Goal: Navigation & Orientation: Find specific page/section

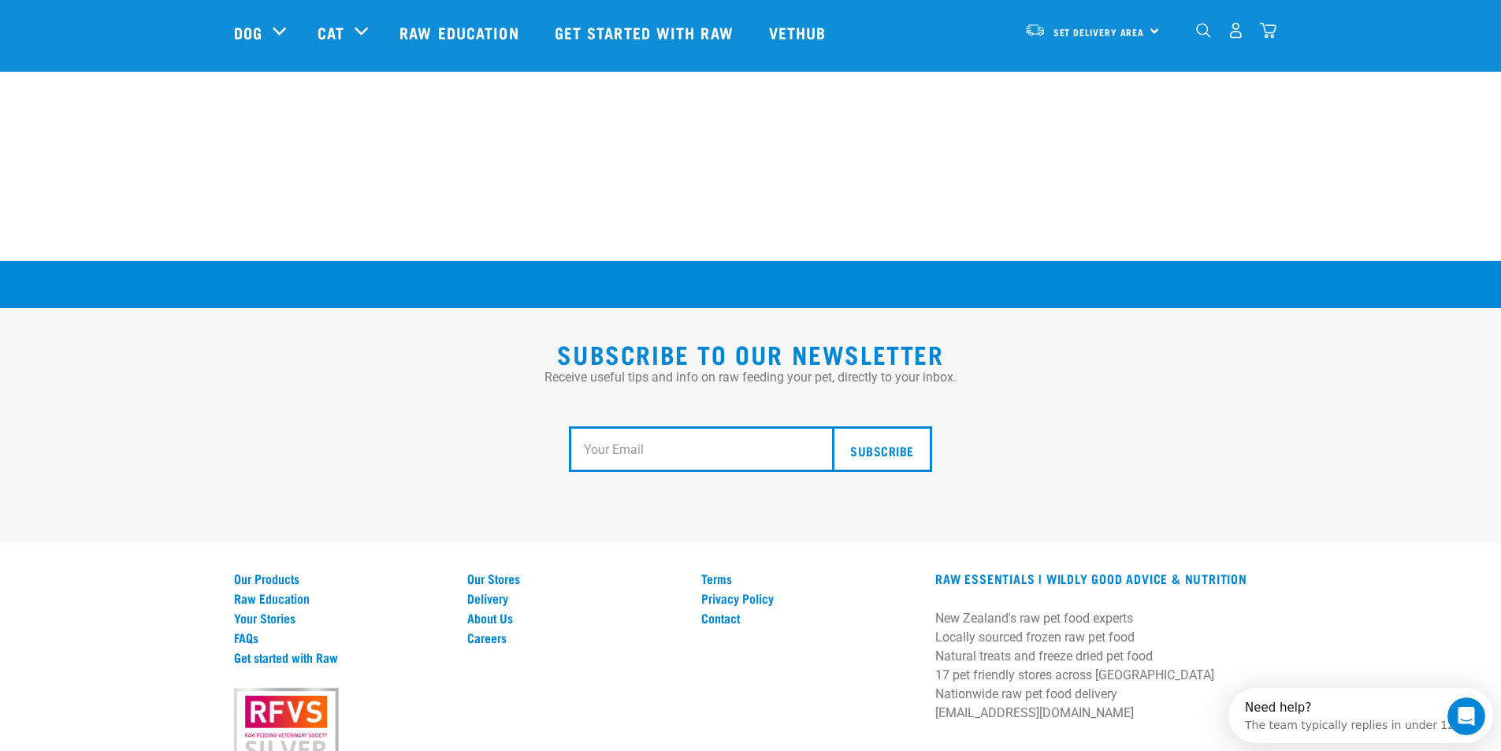
scroll to position [2837, 0]
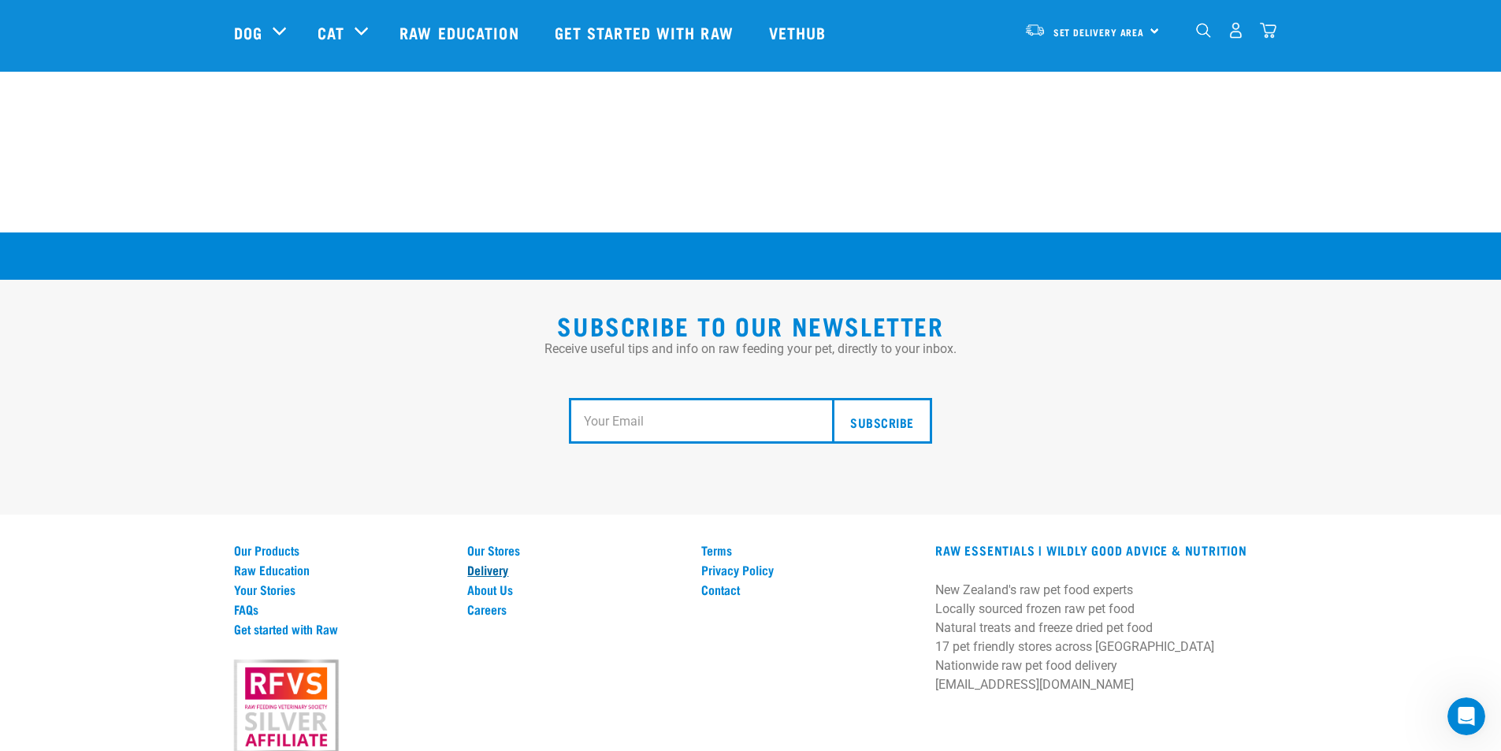
click at [474, 563] on link "Delivery" at bounding box center [574, 570] width 215 height 14
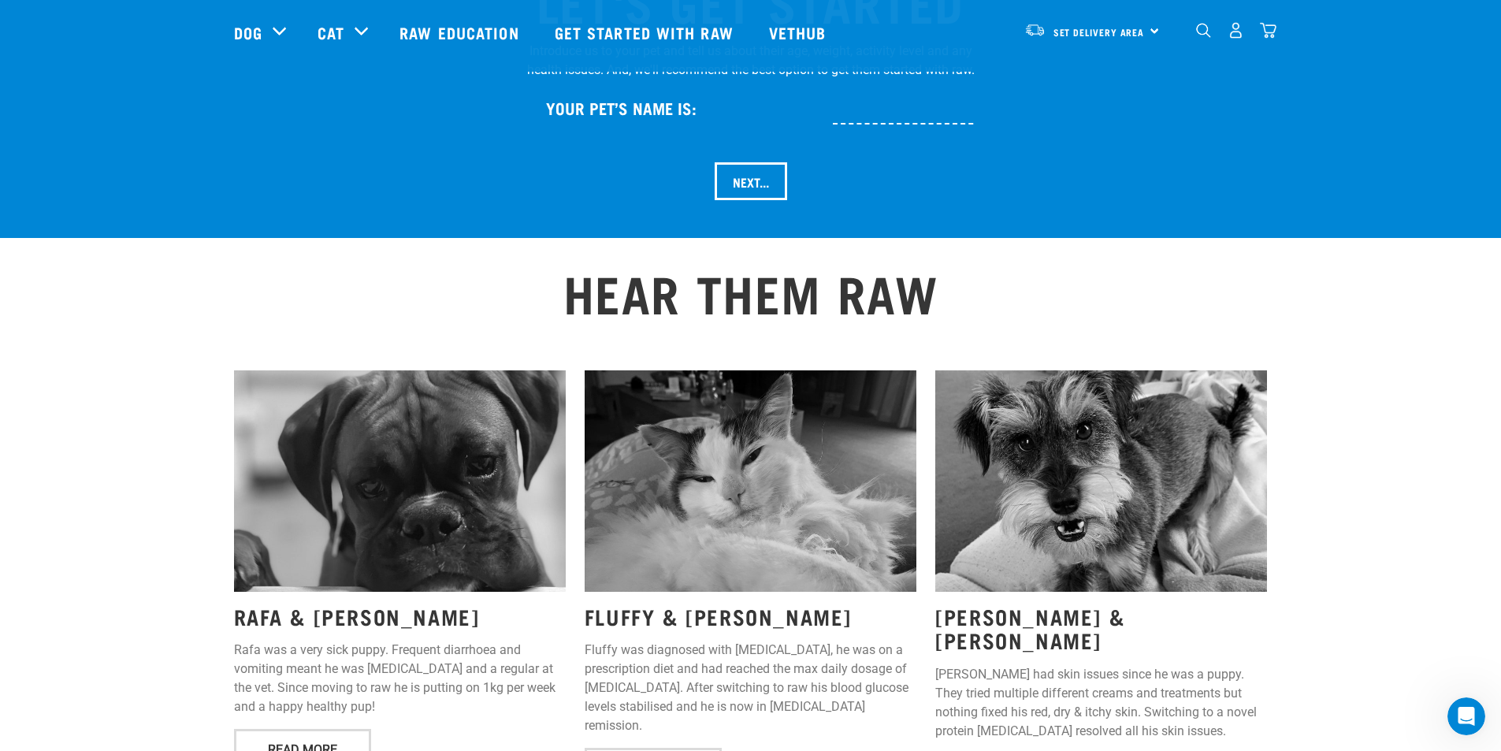
scroll to position [1853, 0]
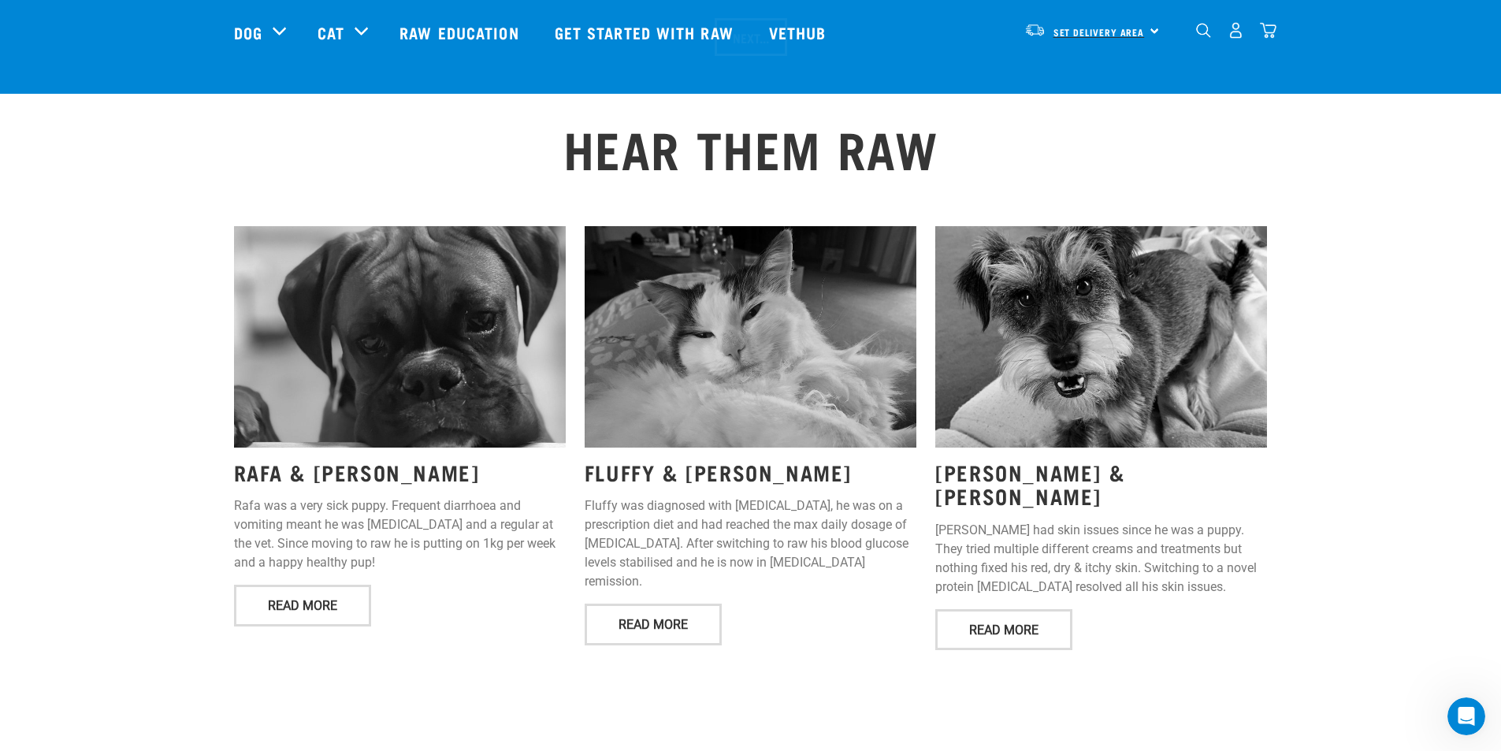
click at [1066, 29] on span "Set Delivery Area" at bounding box center [1099, 32] width 91 height 6
click at [1055, 73] on link "[GEOGRAPHIC_DATA]" at bounding box center [1090, 75] width 151 height 35
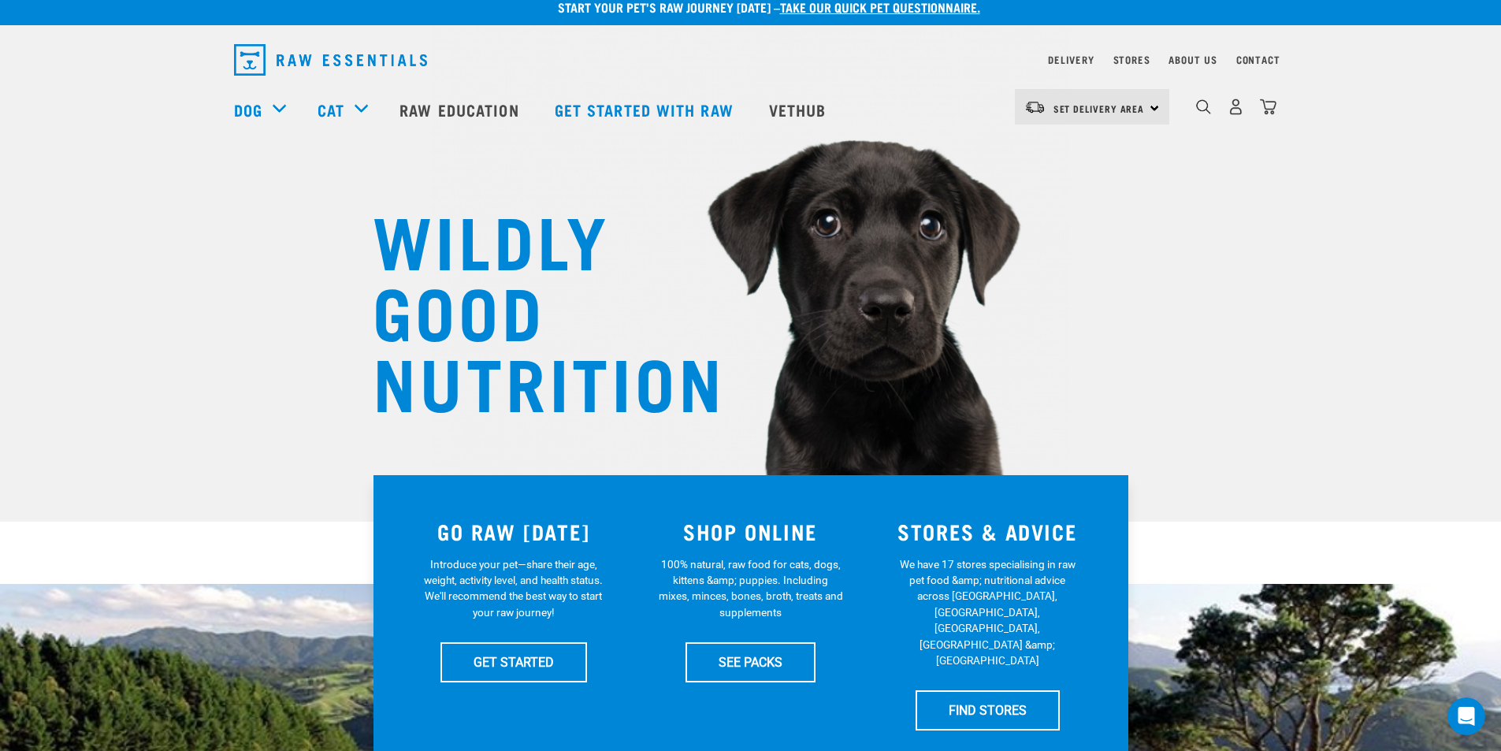
scroll to position [0, 0]
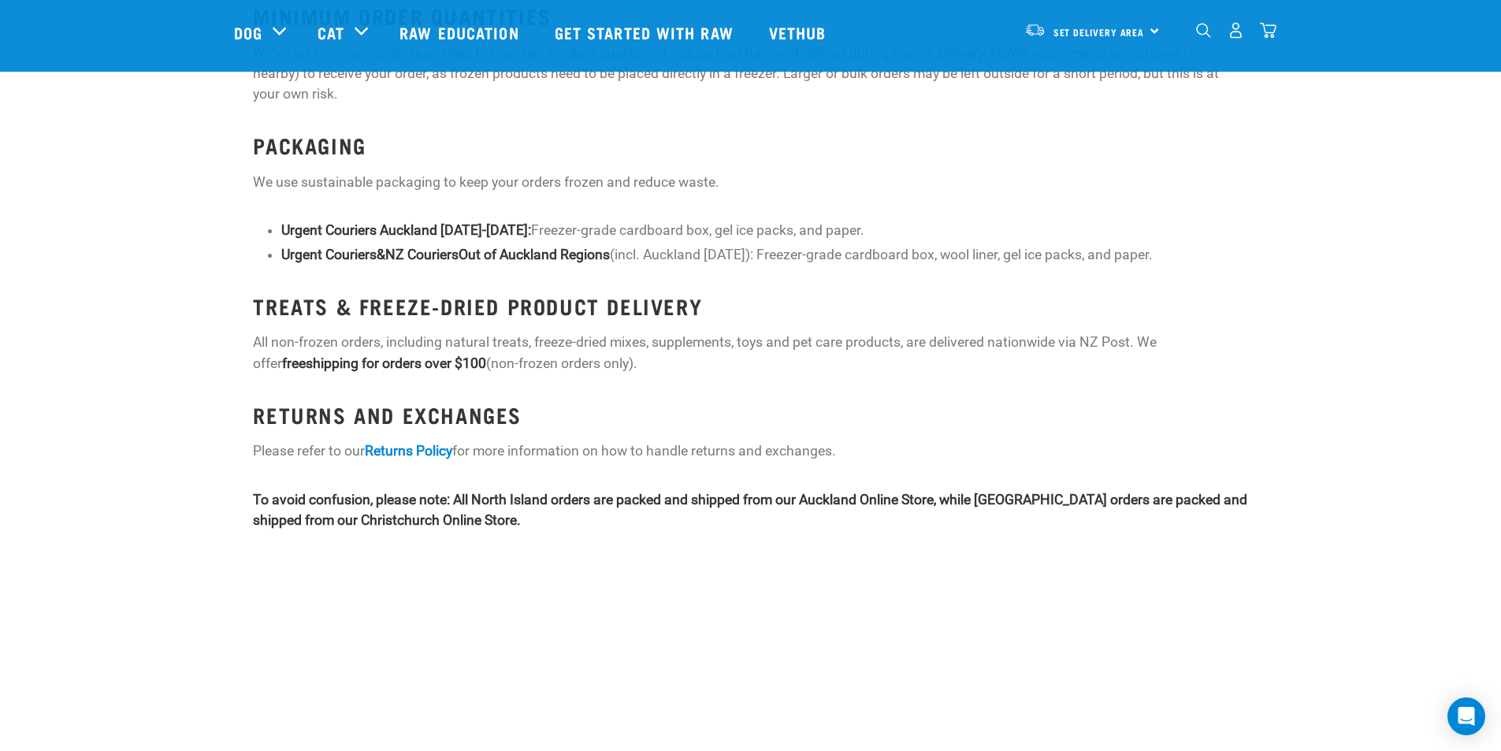
scroll to position [1713, 0]
